Goal: Check status

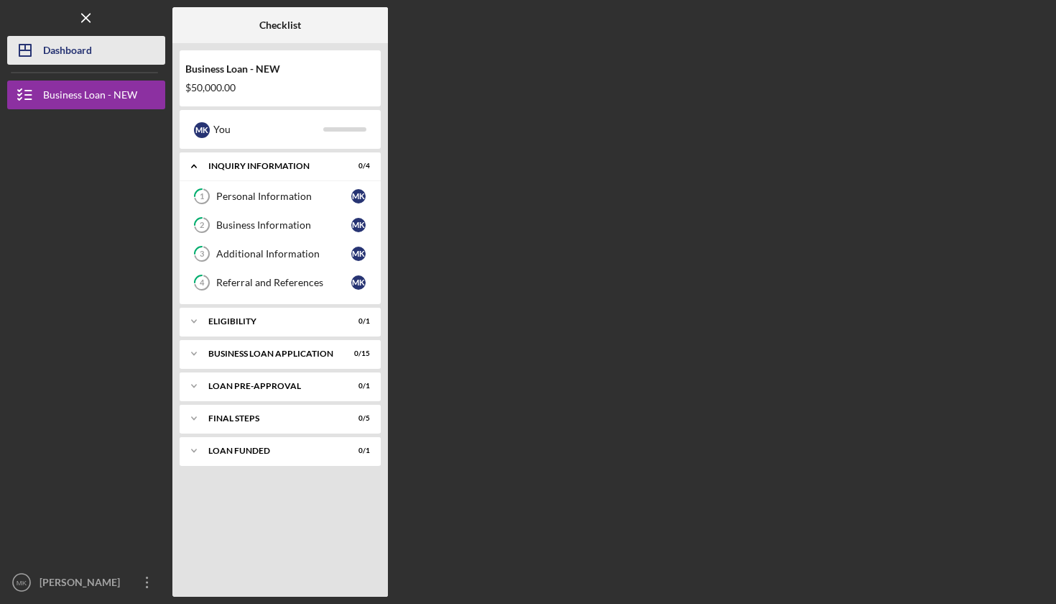
click at [76, 56] on div "Dashboard" at bounding box center [67, 52] width 49 height 32
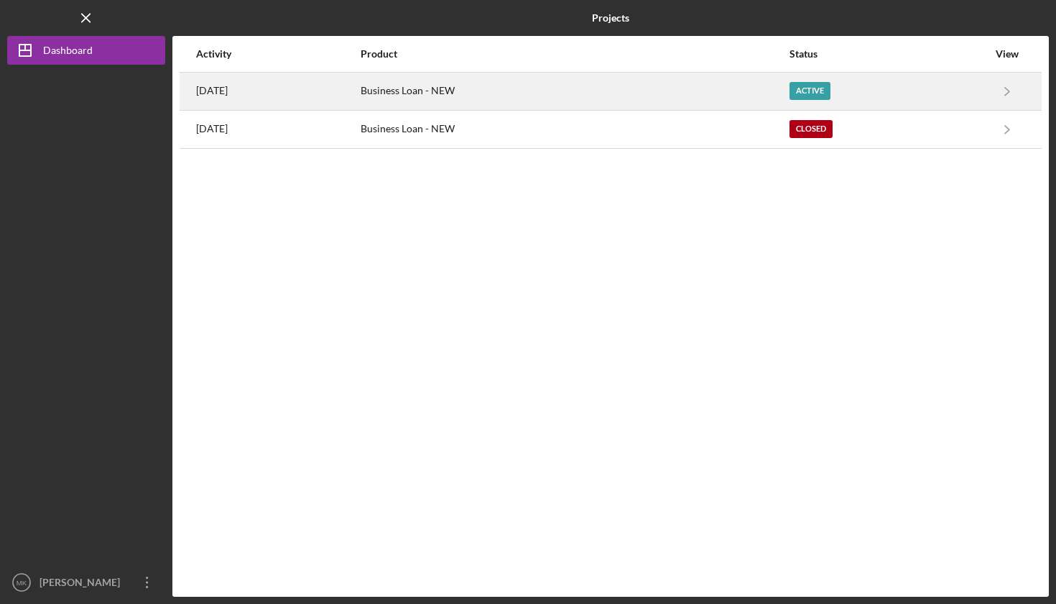
click at [831, 94] on div "Active" at bounding box center [810, 91] width 41 height 18
